Goal: Task Accomplishment & Management: Use online tool/utility

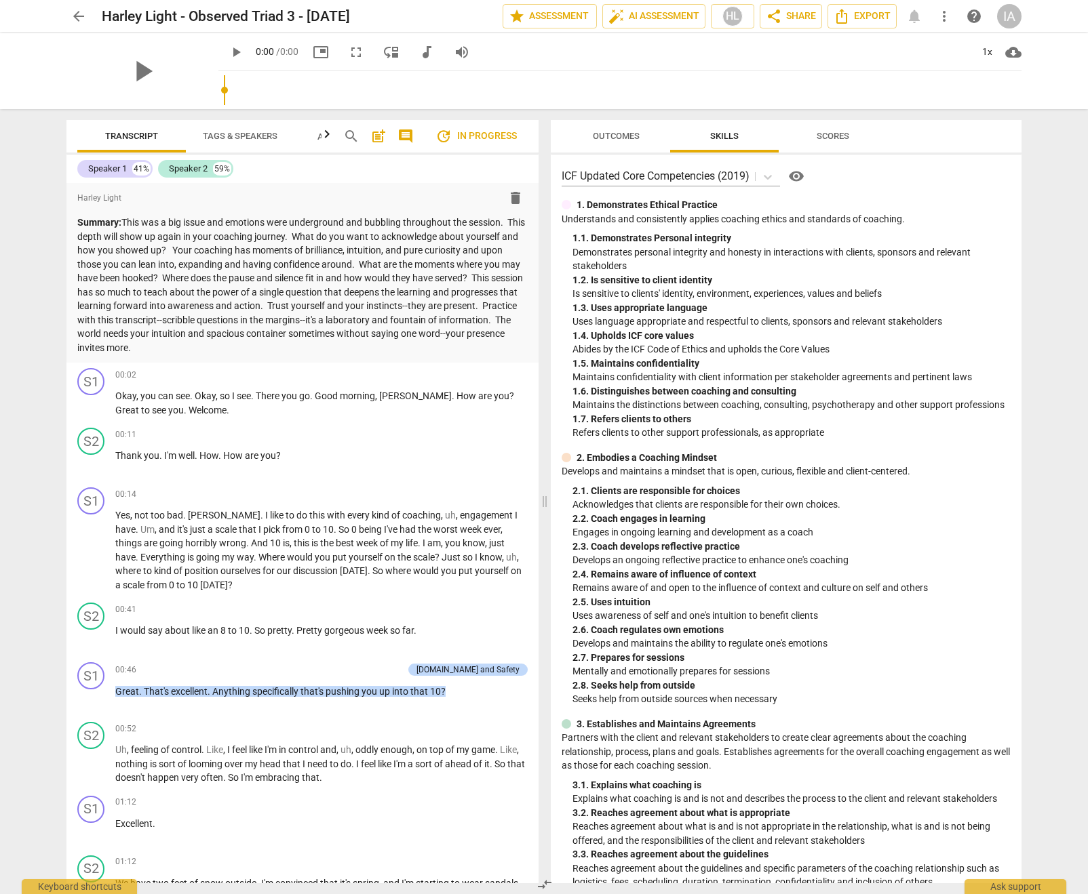
click at [632, 63] on div "play_arrow 0:00 / 0:00 picture_in_picture fullscreen move_down audiotrack volum…" at bounding box center [619, 52] width 803 height 38
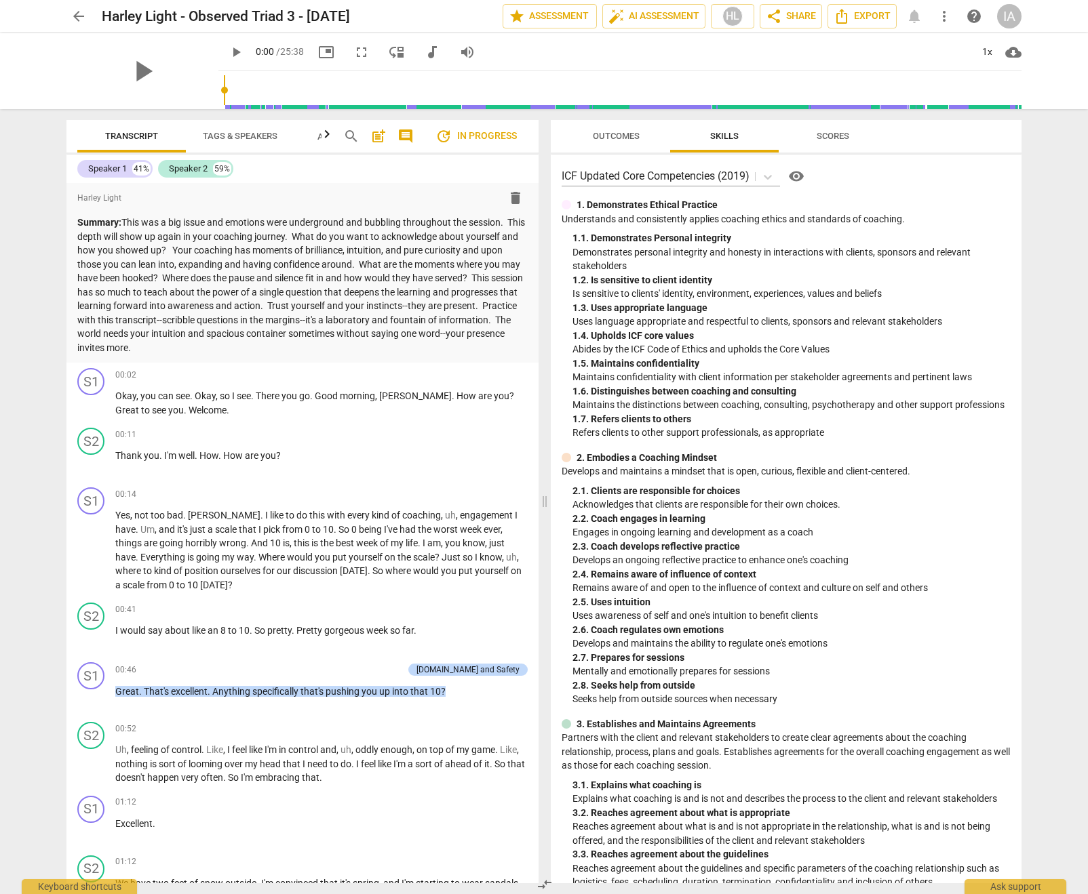
click at [625, 136] on span "Outcomes" at bounding box center [616, 136] width 47 height 10
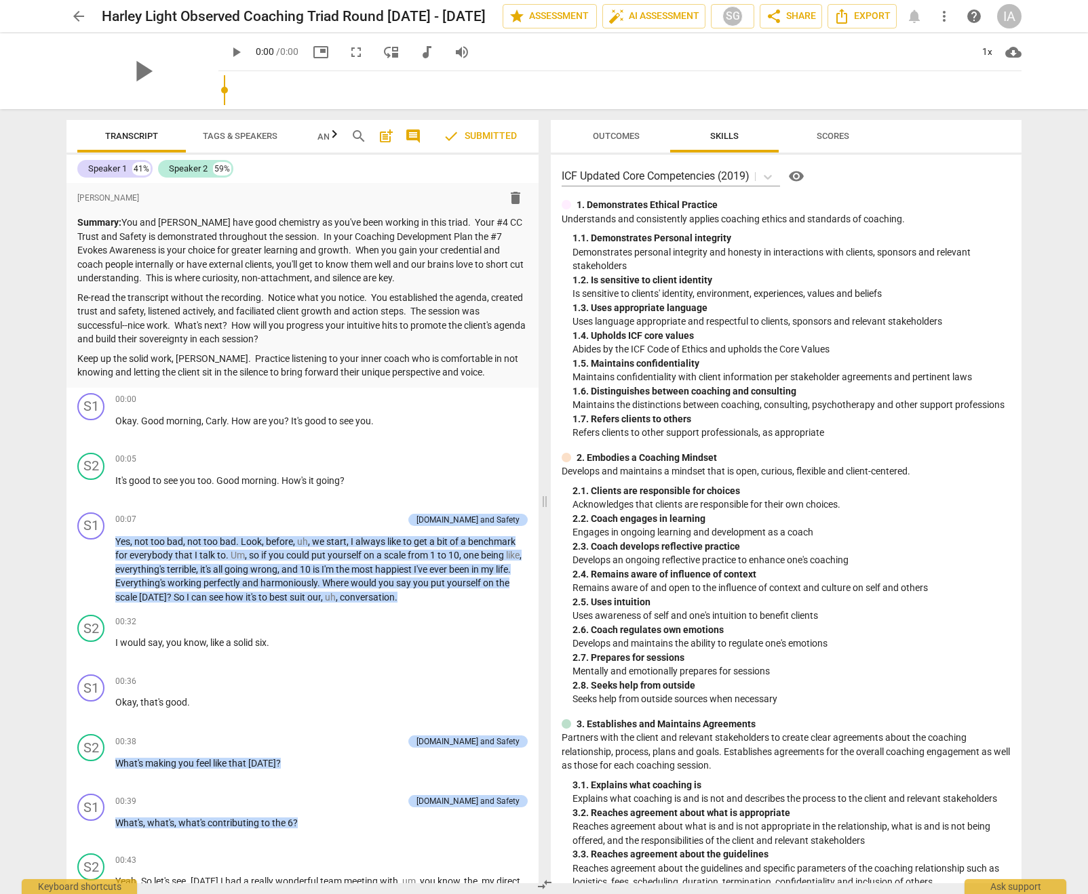
click at [590, 142] on span "Outcomes" at bounding box center [615, 136] width 79 height 18
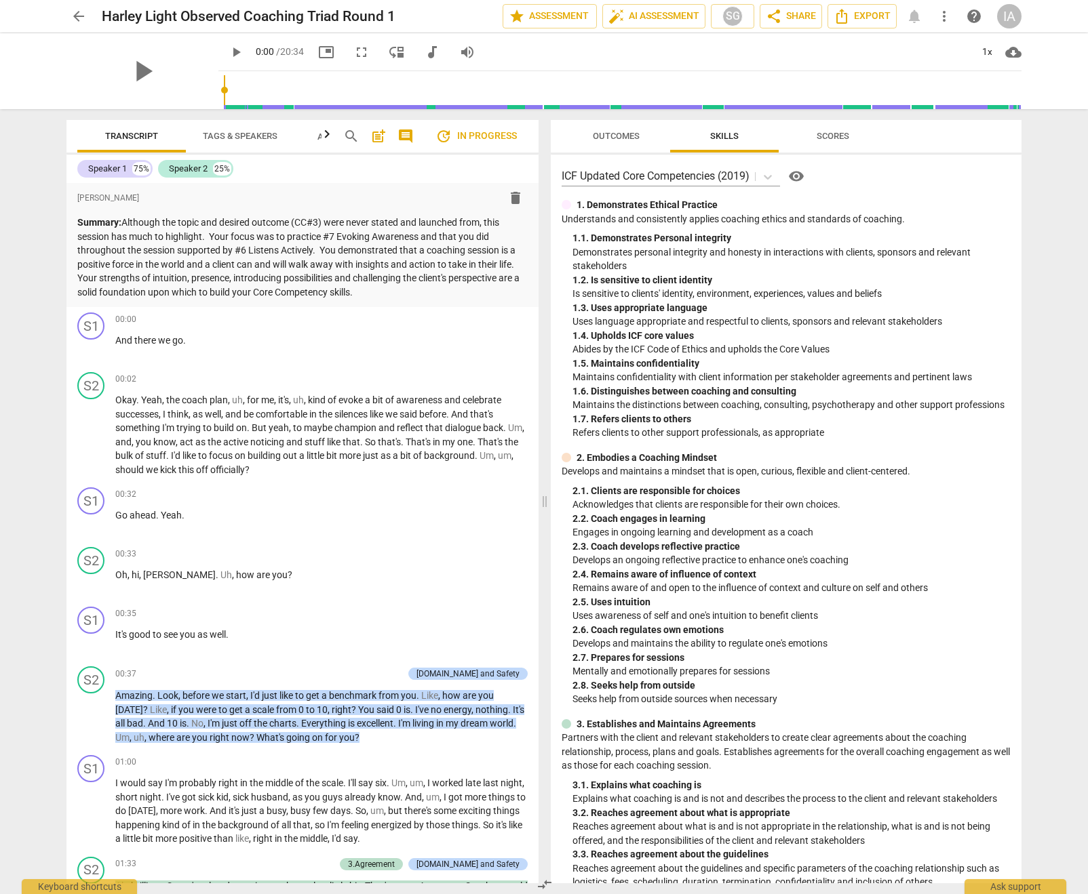
click at [618, 135] on span "Outcomes" at bounding box center [616, 136] width 47 height 10
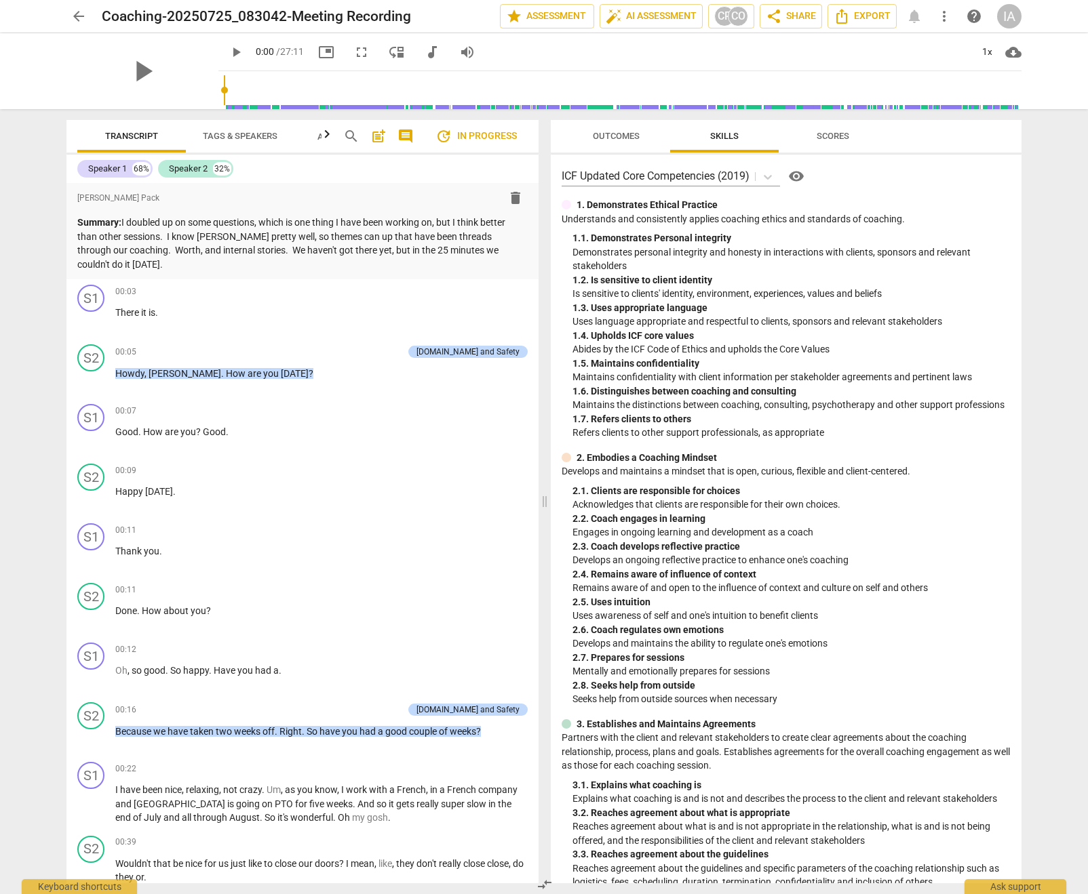
click at [618, 142] on span "Outcomes" at bounding box center [615, 136] width 79 height 18
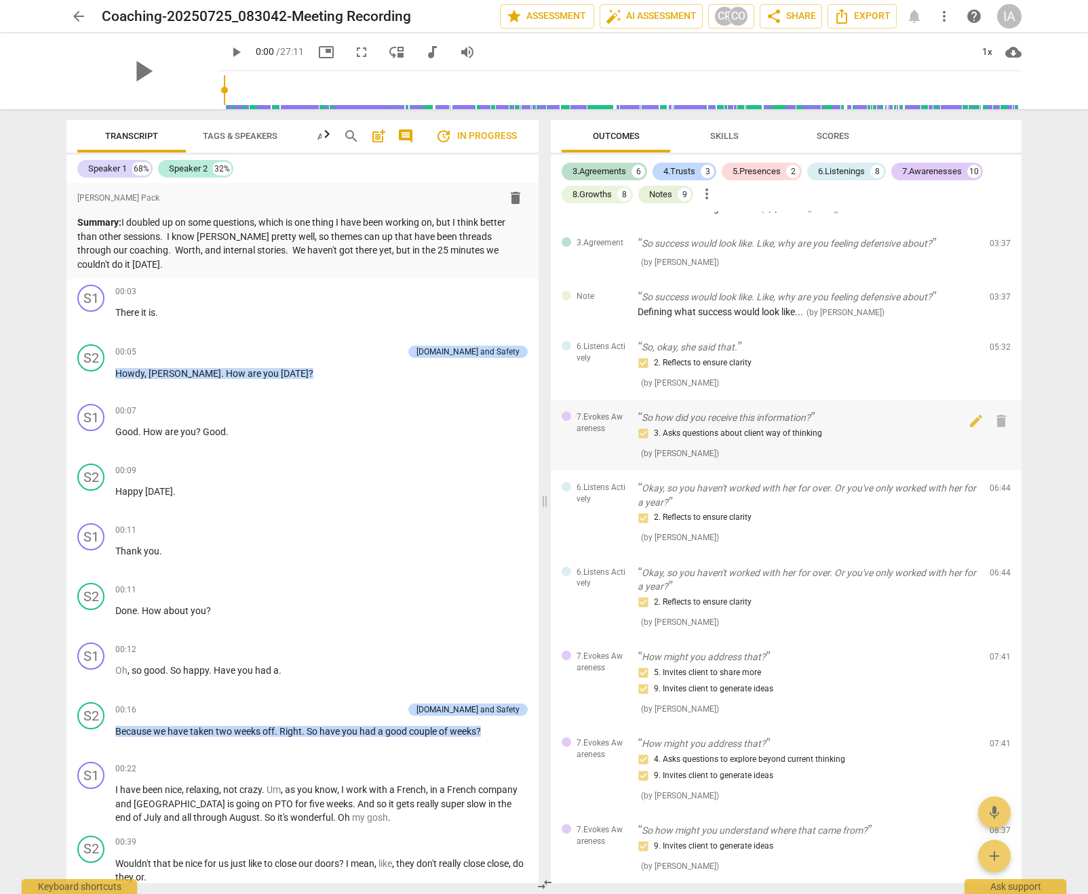
scroll to position [403, 0]
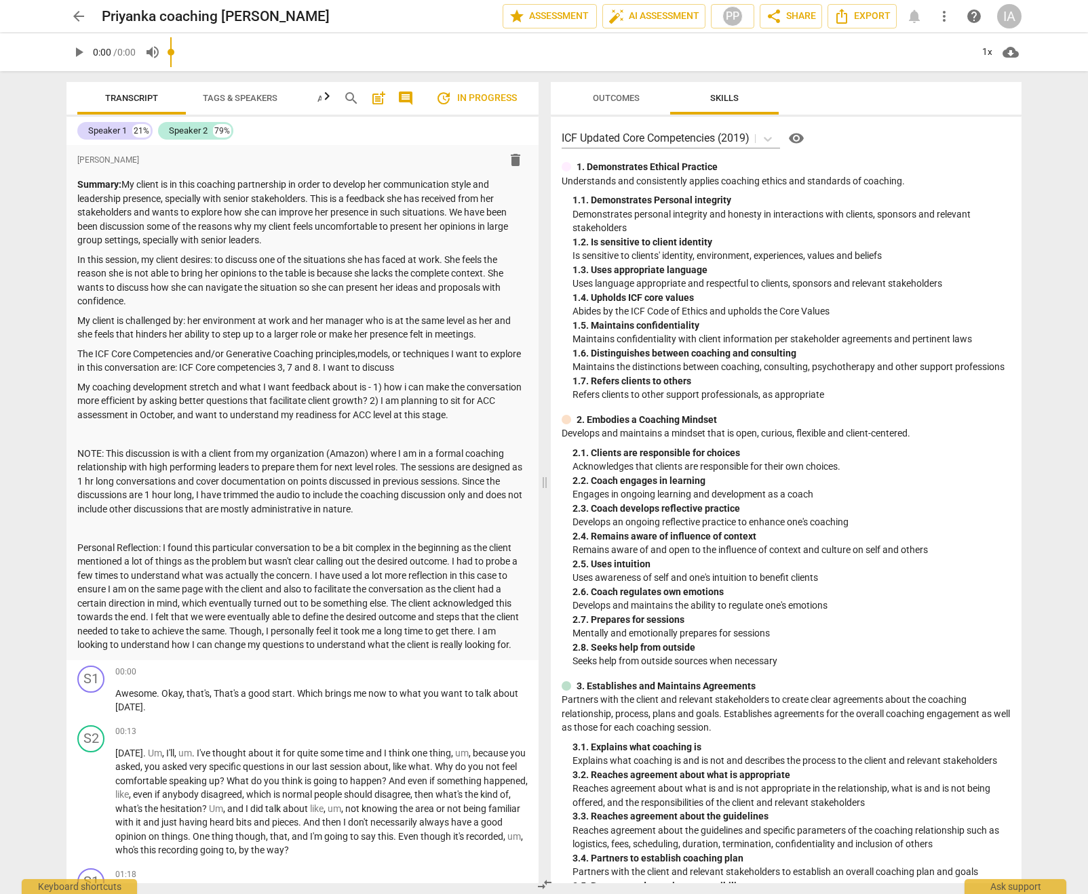
click at [624, 60] on input "range" at bounding box center [570, 52] width 801 height 43
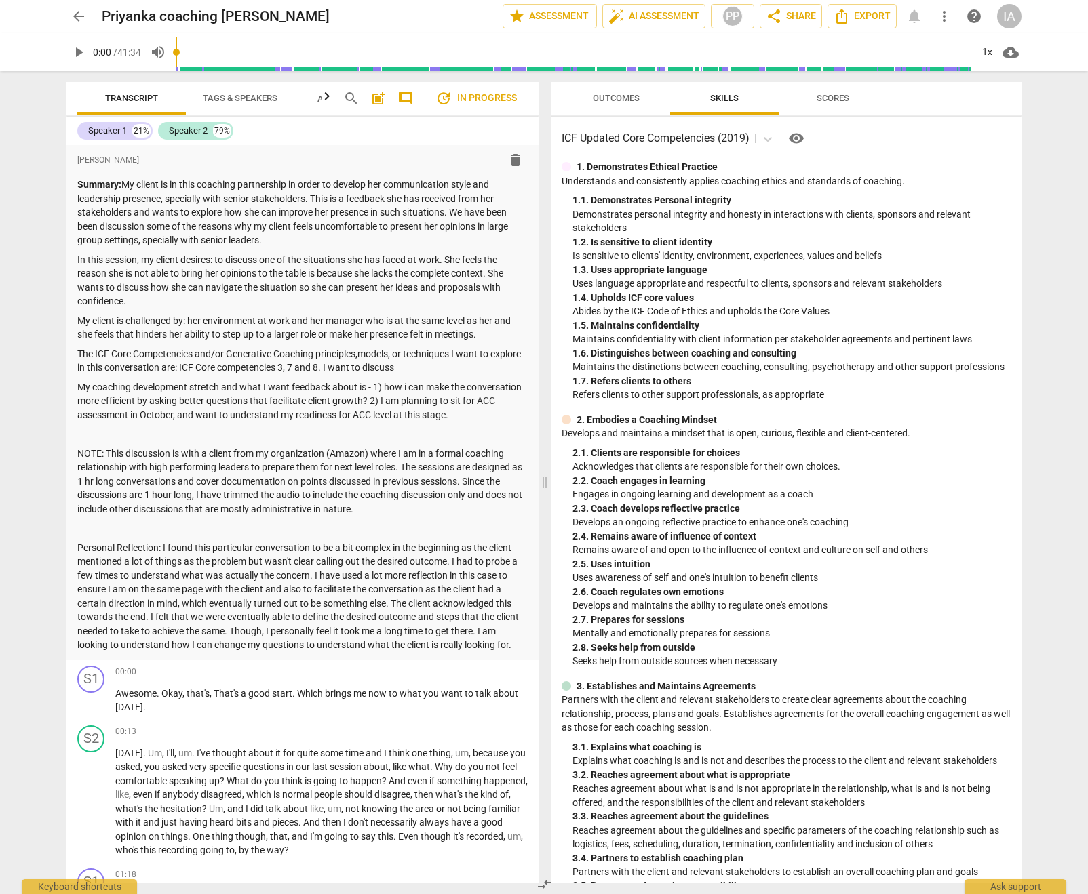
click at [624, 101] on span "Outcomes" at bounding box center [616, 98] width 47 height 10
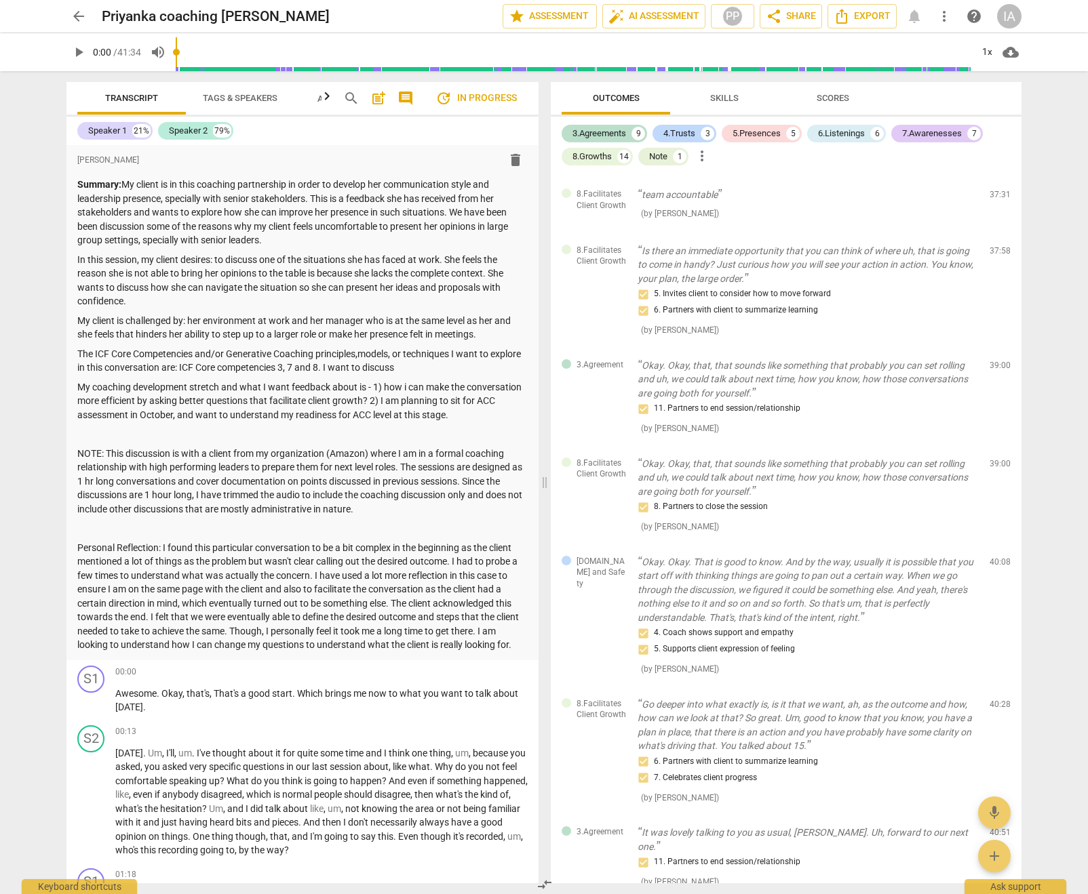
scroll to position [3965, 0]
